Goal: Find specific page/section: Find specific page/section

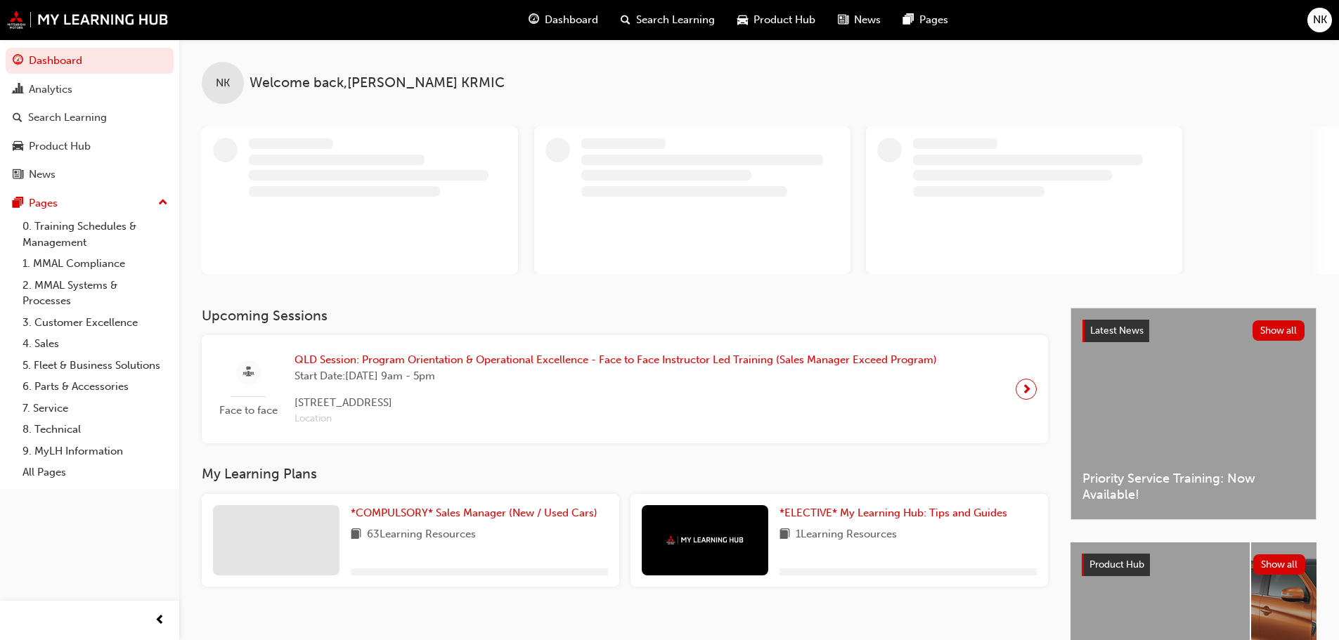
click at [1320, 19] on span "NK" at bounding box center [1320, 20] width 14 height 16
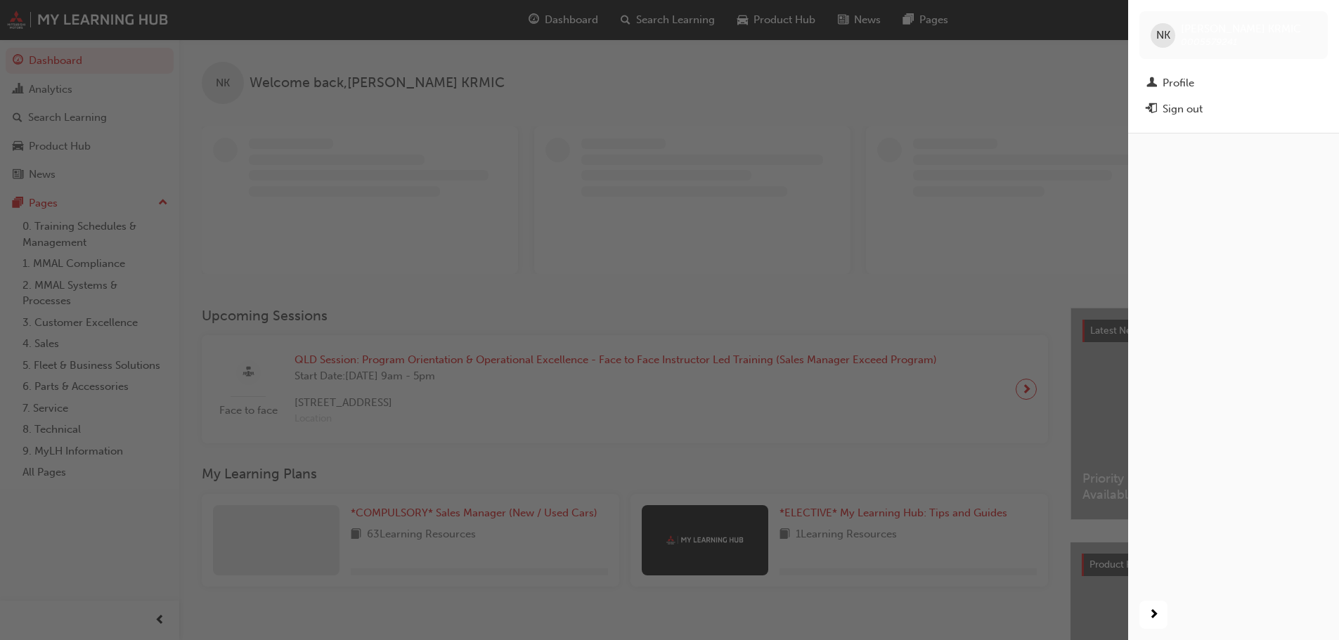
click at [1181, 43] on span "0005579241" at bounding box center [1209, 42] width 56 height 12
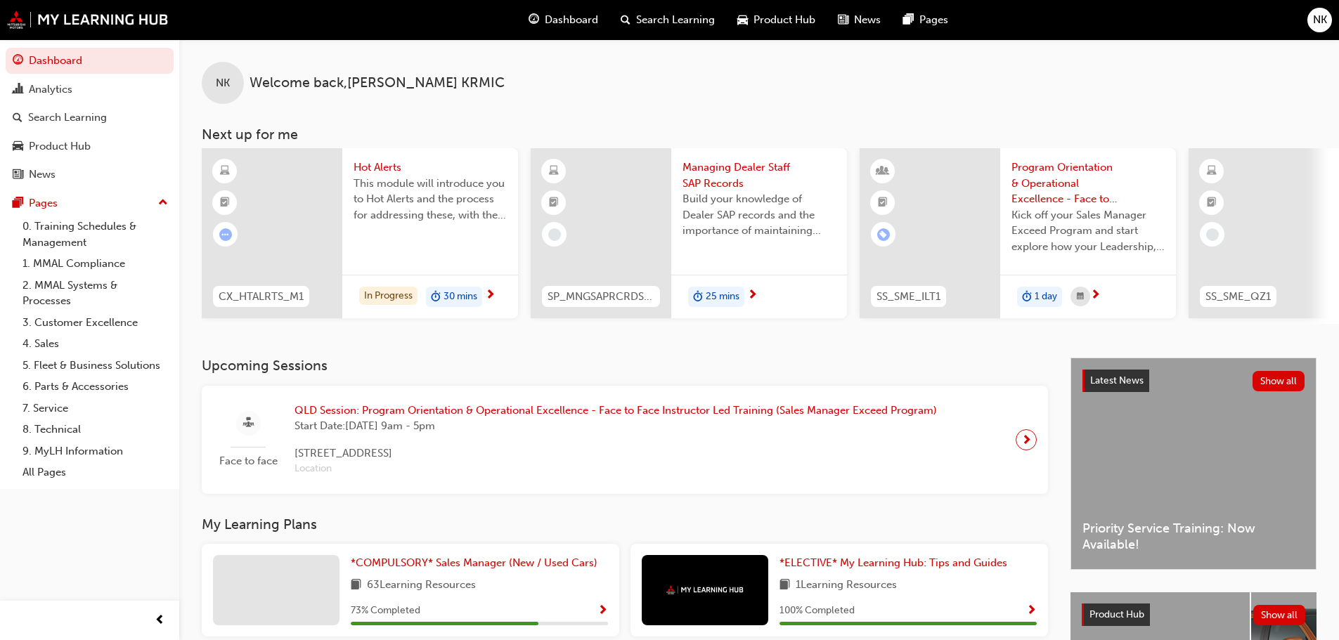
click at [1314, 14] on span "NK" at bounding box center [1320, 20] width 14 height 16
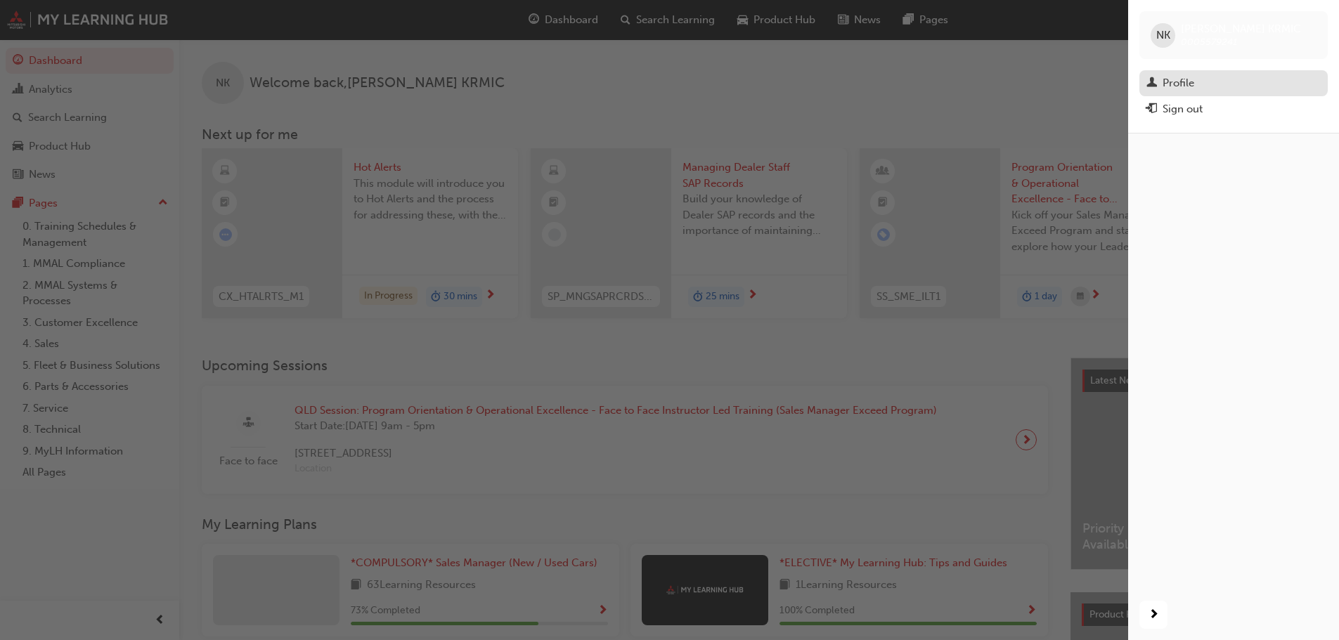
click at [1167, 79] on div "Profile" at bounding box center [1178, 83] width 32 height 16
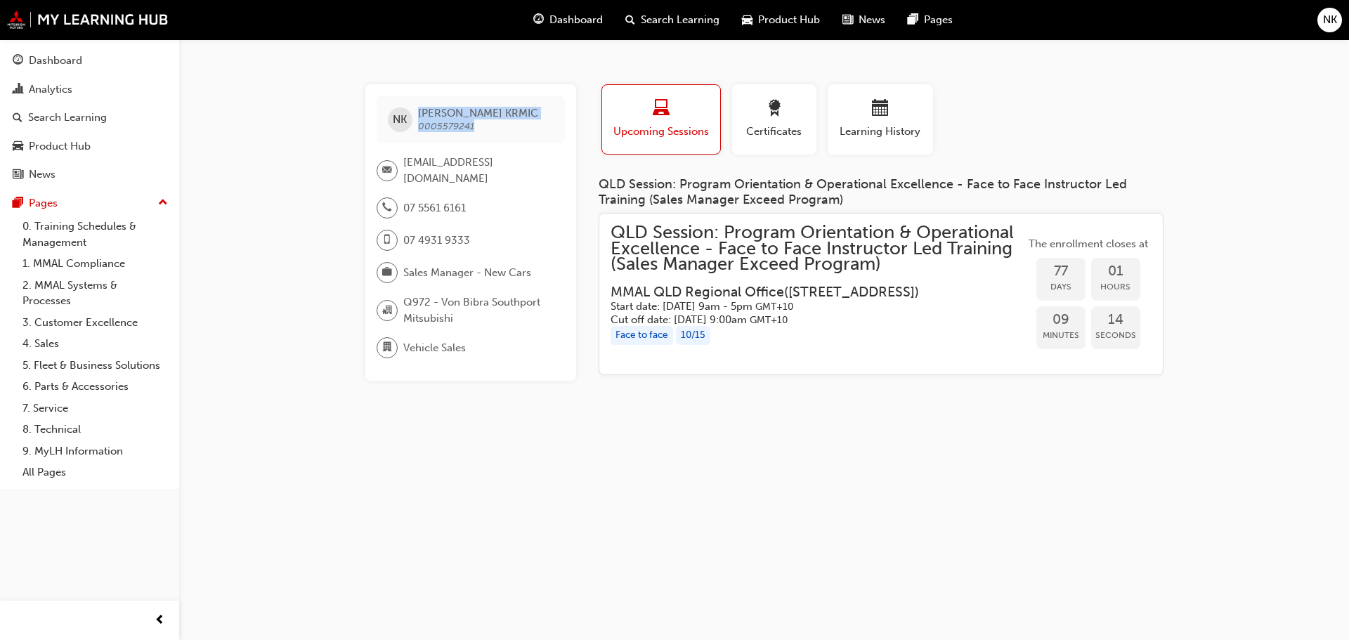
drag, startPoint x: 448, startPoint y: 127, endPoint x: 415, endPoint y: 129, distance: 33.2
click at [415, 129] on div "NK NICK KRMIC 0005579241" at bounding box center [471, 120] width 188 height 48
click at [435, 124] on span "0005579241" at bounding box center [446, 126] width 56 height 12
drag, startPoint x: 465, startPoint y: 130, endPoint x: 419, endPoint y: 130, distance: 45.7
click at [419, 130] on span "NICK KRMIC 0005579241" at bounding box center [478, 119] width 120 height 25
